Goal: Task Accomplishment & Management: Use online tool/utility

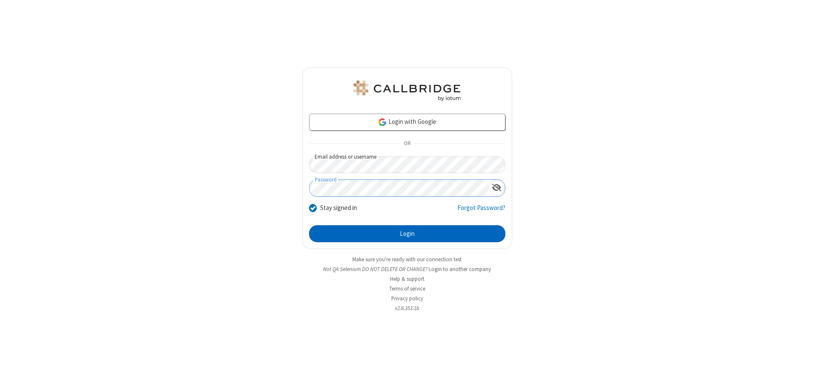
click at [407, 234] on button "Login" at bounding box center [407, 233] width 196 height 17
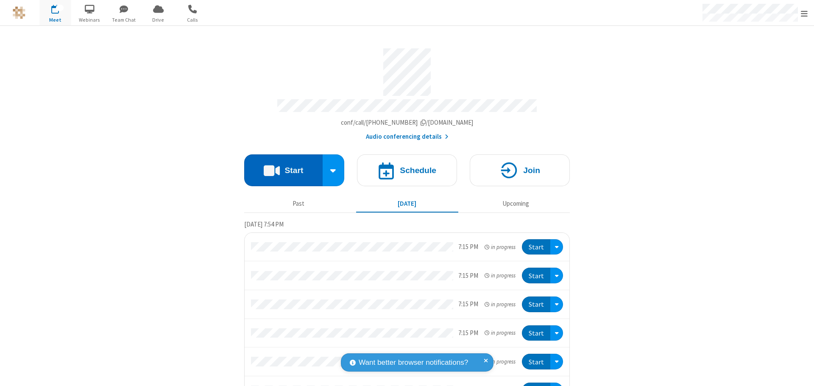
click at [280, 166] on button "Start" at bounding box center [283, 170] width 78 height 32
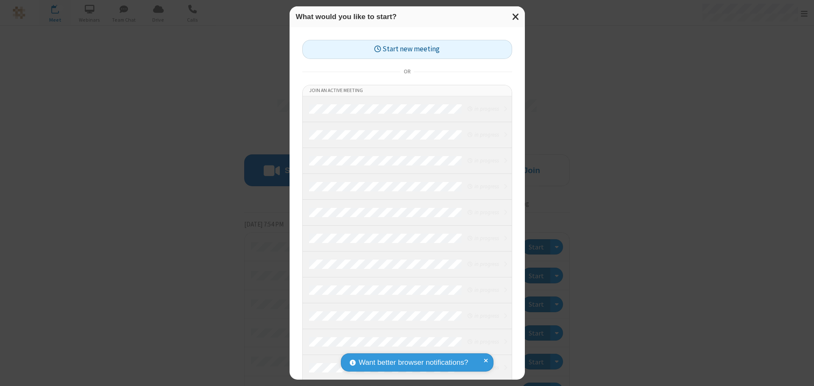
click at [407, 49] on button "Start new meeting" at bounding box center [407, 49] width 210 height 19
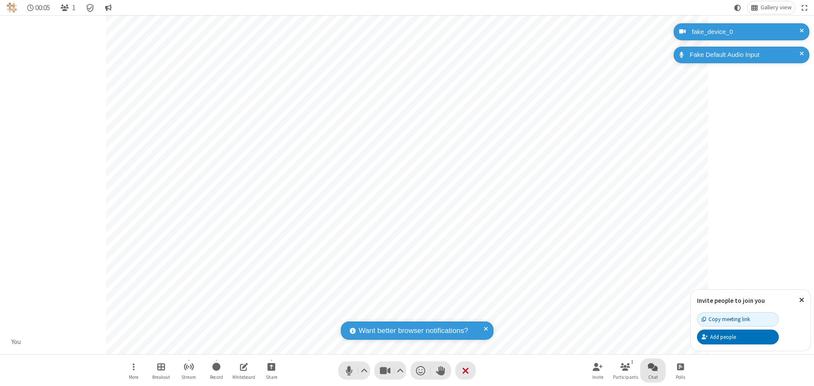
click at [653, 367] on span "Open chat" at bounding box center [653, 366] width 10 height 11
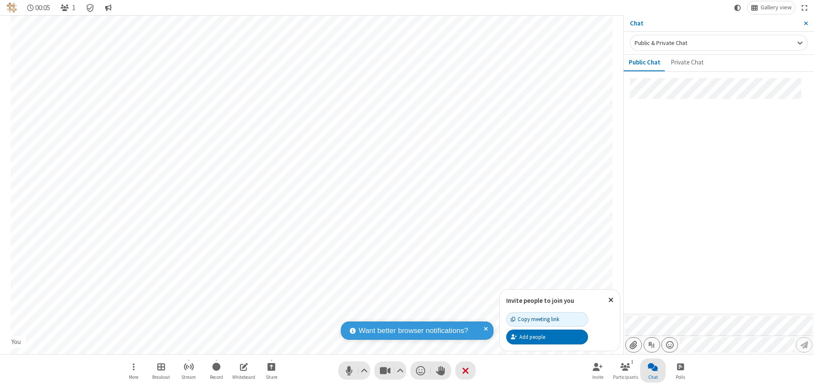
type input "C:\fakepath\doc_test.docx"
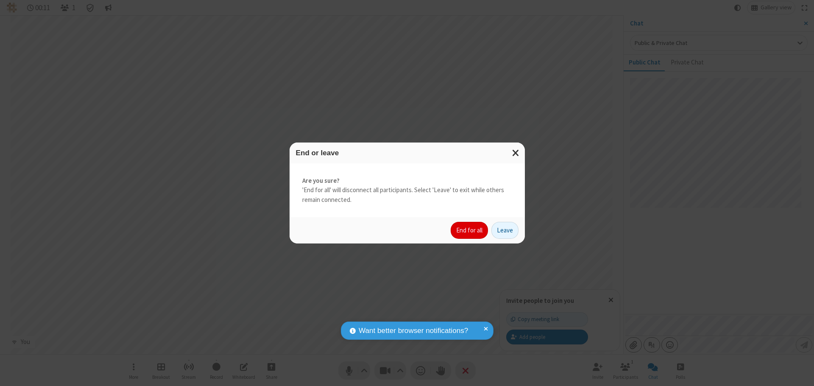
click at [470, 230] on button "End for all" at bounding box center [469, 230] width 37 height 17
